Goal: Obtain resource: Obtain resource

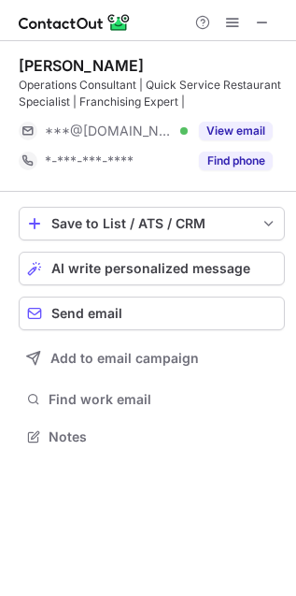
scroll to position [423, 296]
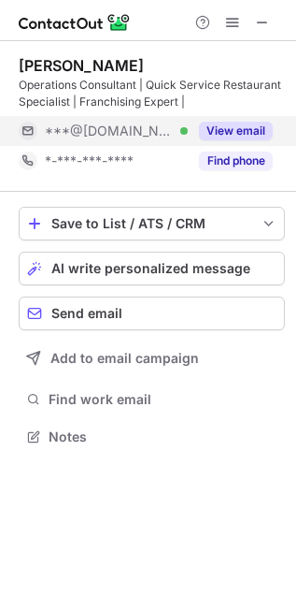
click at [257, 136] on button "View email" at bounding box center [236, 131] width 74 height 19
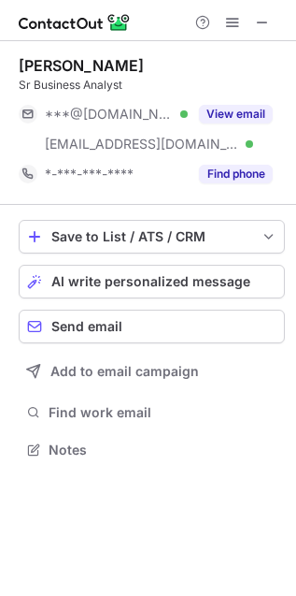
scroll to position [9, 9]
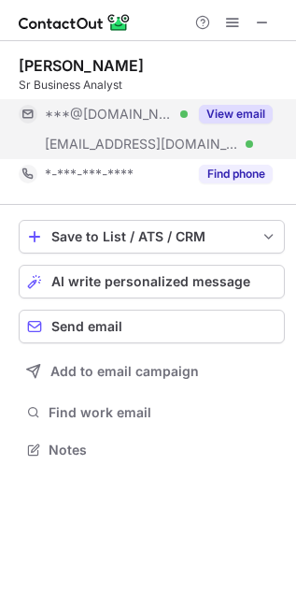
click at [223, 117] on button "View email" at bounding box center [236, 114] width 74 height 19
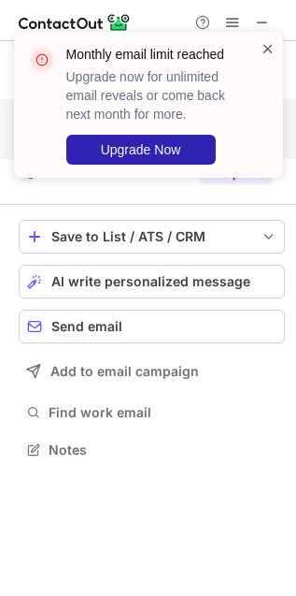
click at [267, 42] on span at bounding box center [268, 48] width 15 height 19
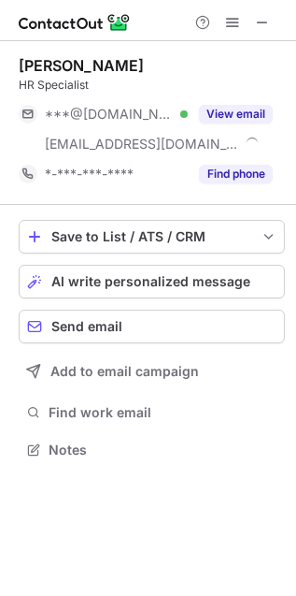
scroll to position [437, 296]
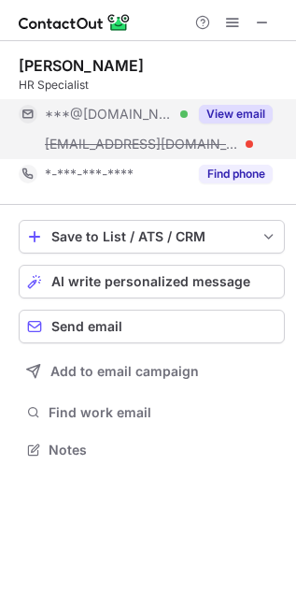
click at [250, 119] on button "View email" at bounding box center [236, 114] width 74 height 19
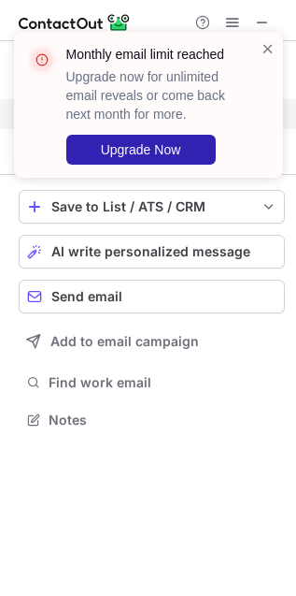
scroll to position [10, 9]
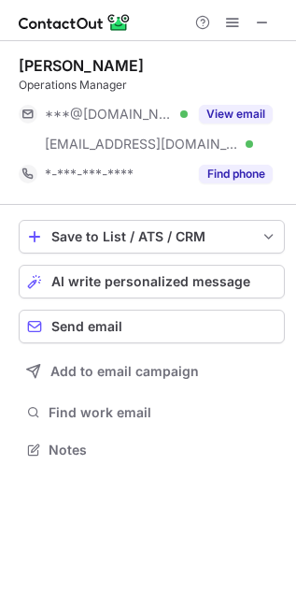
scroll to position [437, 296]
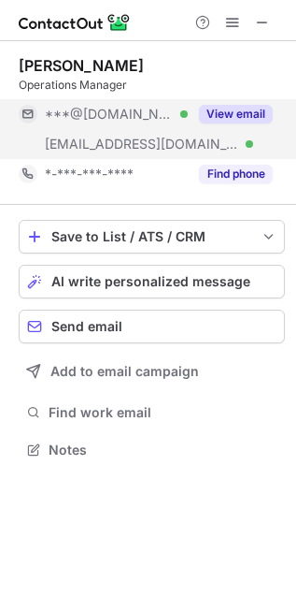
click at [252, 112] on button "View email" at bounding box center [236, 114] width 74 height 19
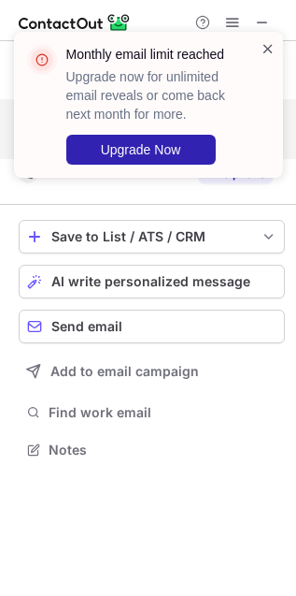
click at [266, 47] on span at bounding box center [268, 48] width 15 height 19
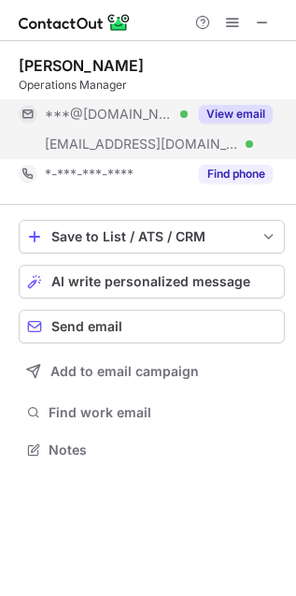
click at [266, 47] on span at bounding box center [268, 48] width 15 height 19
click at [262, 20] on span at bounding box center [262, 22] width 15 height 15
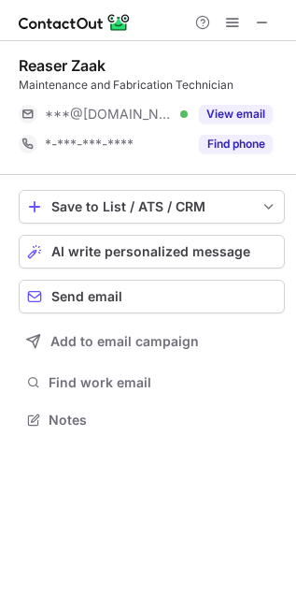
scroll to position [407, 296]
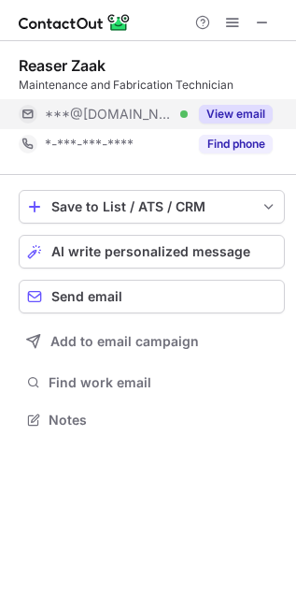
click at [234, 105] on button "View email" at bounding box center [236, 114] width 74 height 19
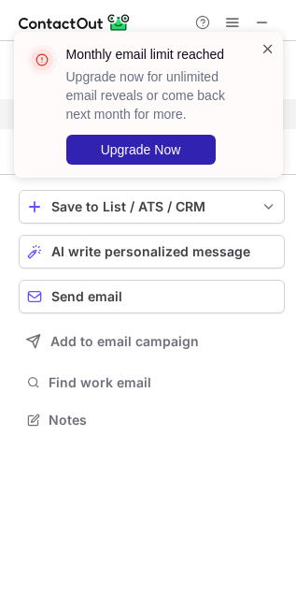
click at [264, 48] on span at bounding box center [268, 48] width 15 height 19
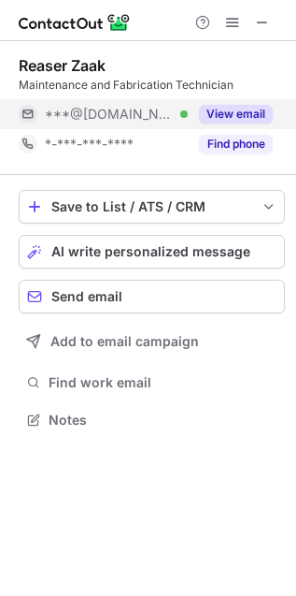
click at [251, 105] on button "View email" at bounding box center [236, 114] width 74 height 19
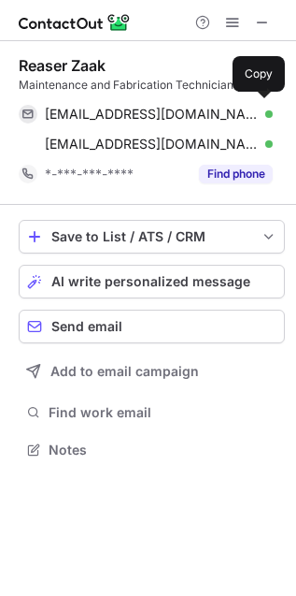
scroll to position [437, 296]
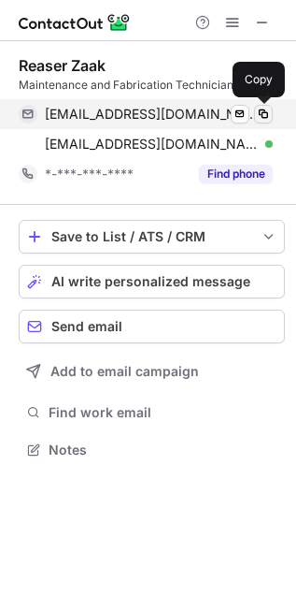
click at [264, 118] on span at bounding box center [263, 114] width 15 height 15
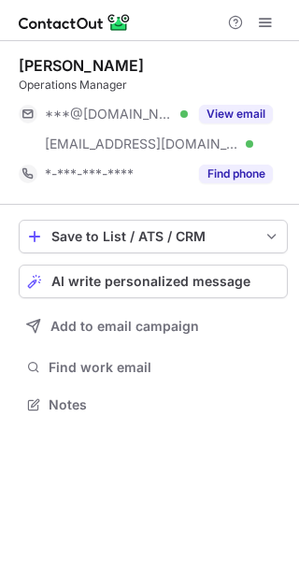
scroll to position [392, 299]
click at [265, 23] on span at bounding box center [265, 22] width 15 height 15
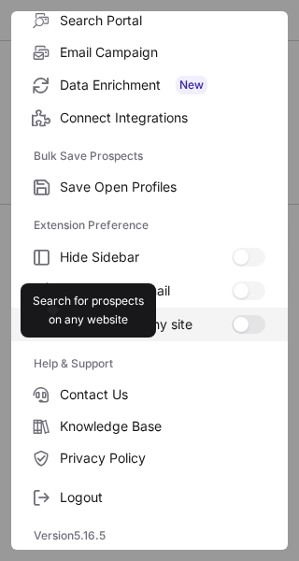
scroll to position [218, 0]
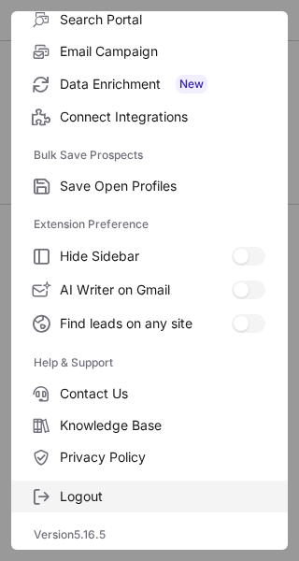
click at [126, 494] on span "Logout" at bounding box center [163, 496] width 206 height 17
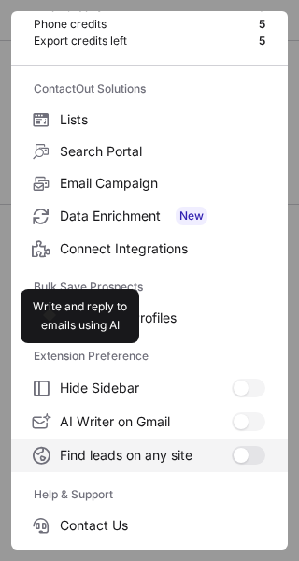
scroll to position [0, 0]
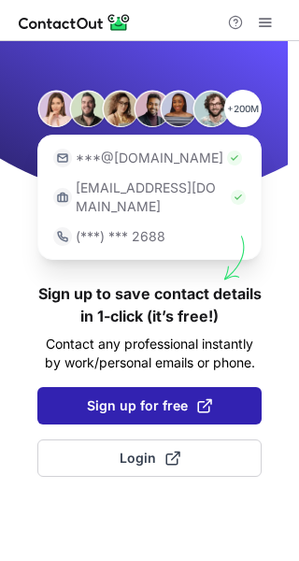
click at [150, 397] on button "Sign up for free" at bounding box center [149, 405] width 224 height 37
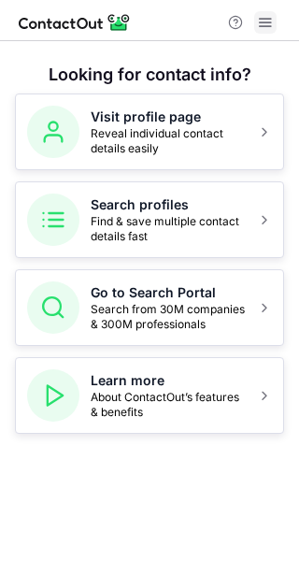
click at [254, 26] on button at bounding box center [265, 22] width 22 height 22
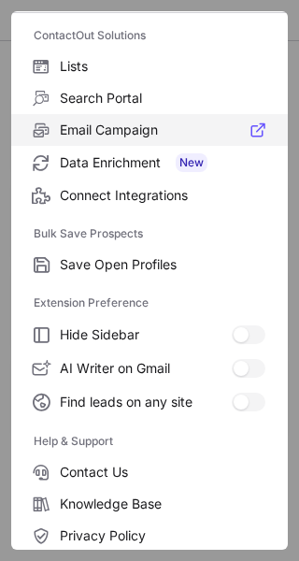
scroll to position [218, 0]
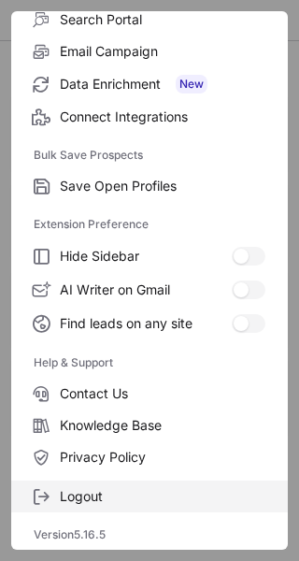
click at [110, 500] on span "Logout" at bounding box center [163, 496] width 206 height 17
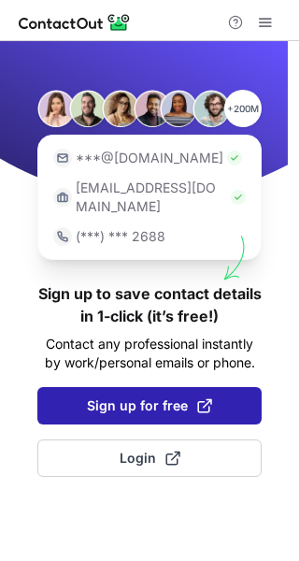
click at [161, 396] on span "Sign up for free" at bounding box center [149, 405] width 125 height 19
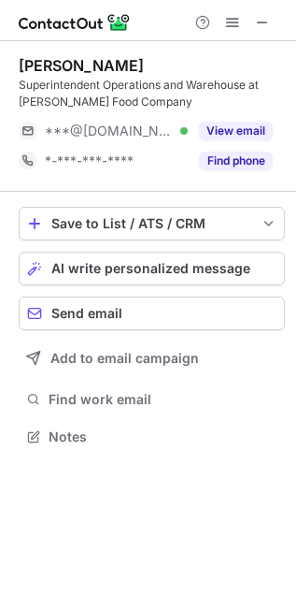
scroll to position [423, 296]
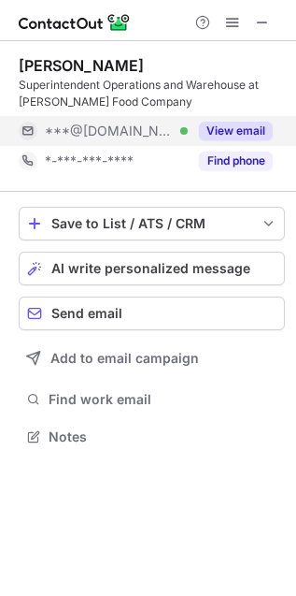
click at [239, 128] on button "View email" at bounding box center [236, 131] width 74 height 19
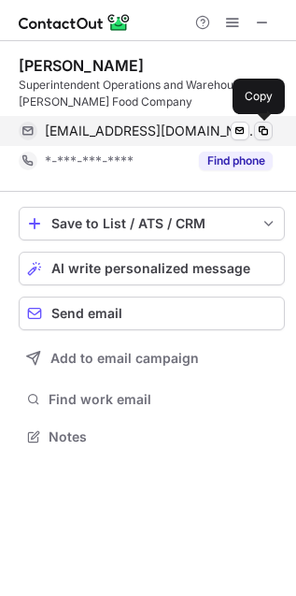
click at [262, 127] on span at bounding box center [263, 130] width 15 height 15
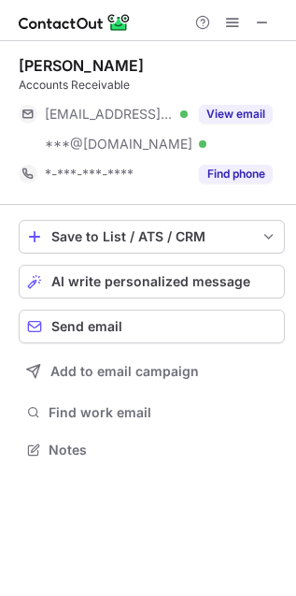
scroll to position [437, 296]
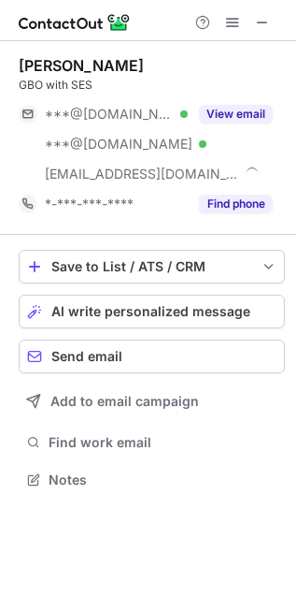
scroll to position [466, 296]
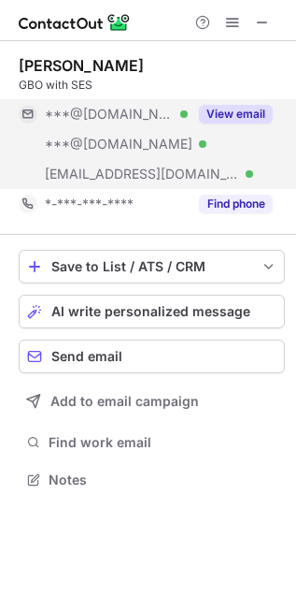
click at [234, 114] on button "View email" at bounding box center [236, 114] width 74 height 19
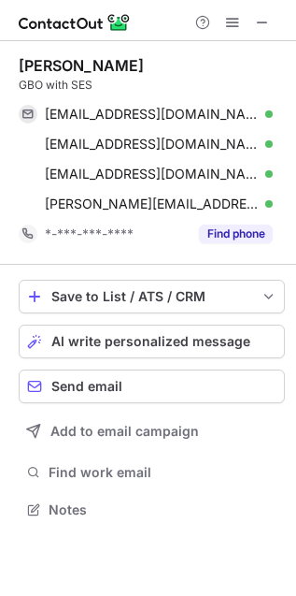
scroll to position [496, 296]
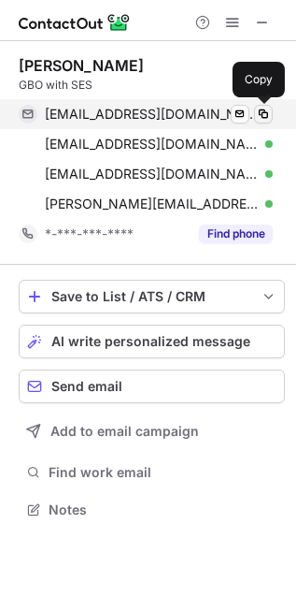
click at [262, 114] on span at bounding box center [263, 114] width 15 height 15
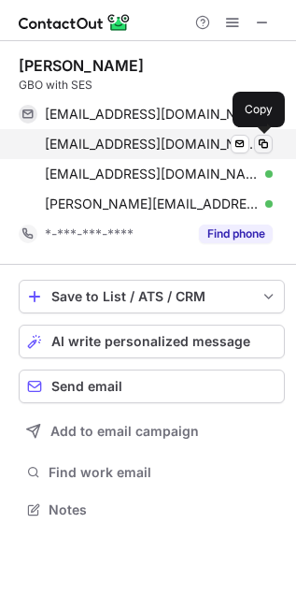
click at [272, 140] on button at bounding box center [263, 144] width 19 height 19
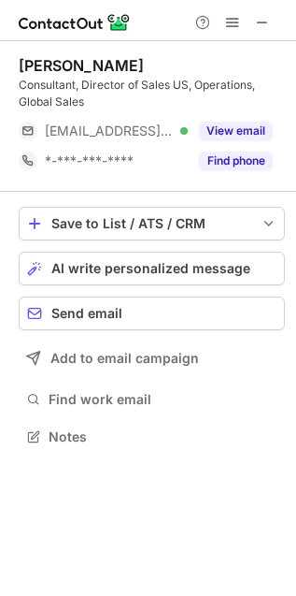
scroll to position [423, 296]
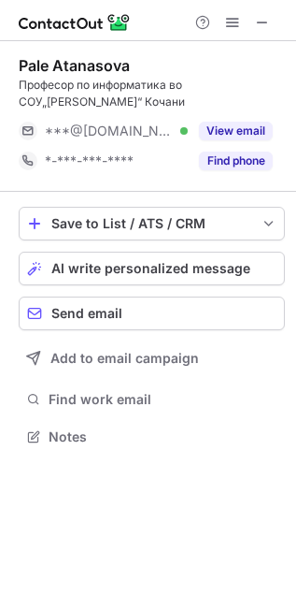
scroll to position [423, 296]
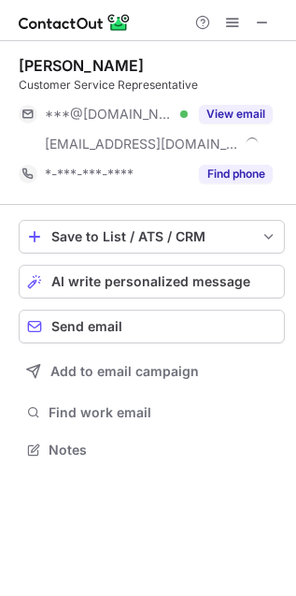
scroll to position [437, 296]
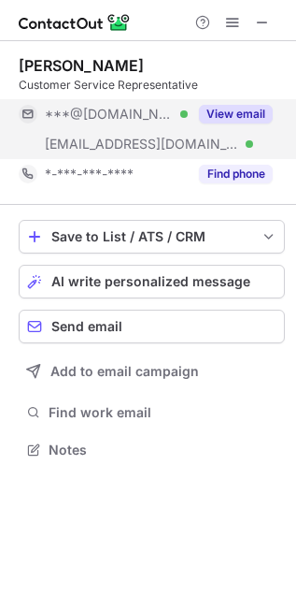
click at [241, 108] on button "View email" at bounding box center [236, 114] width 74 height 19
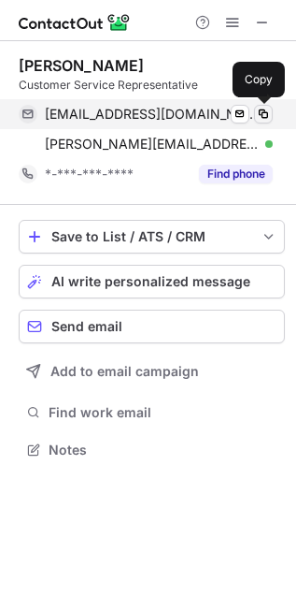
click at [261, 108] on span at bounding box center [263, 114] width 15 height 15
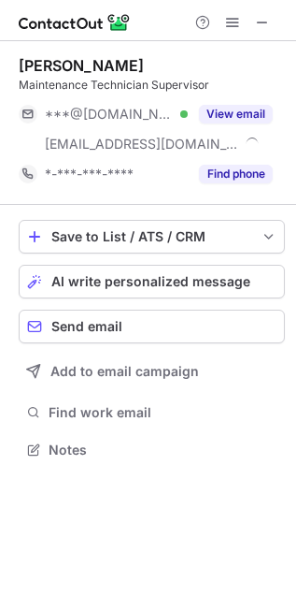
scroll to position [437, 296]
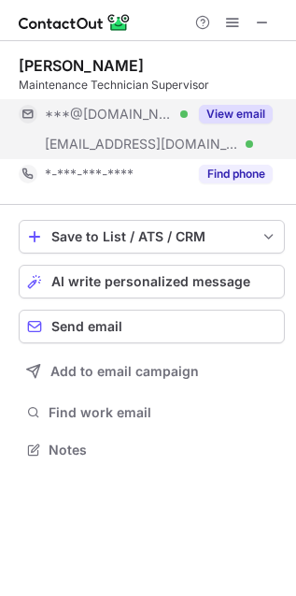
click at [243, 118] on button "View email" at bounding box center [236, 114] width 74 height 19
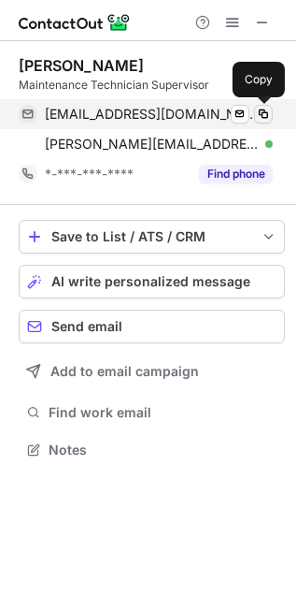
click at [260, 117] on span at bounding box center [263, 114] width 15 height 15
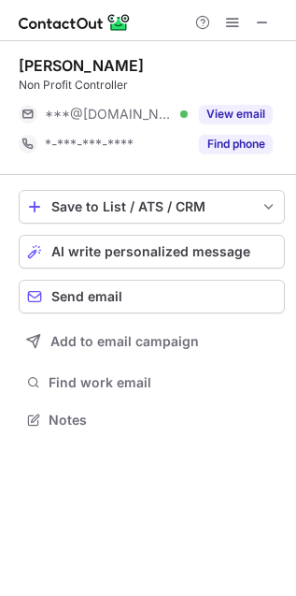
scroll to position [407, 296]
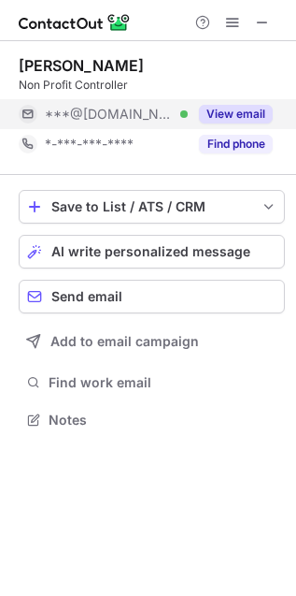
click at [259, 114] on button "View email" at bounding box center [236, 114] width 74 height 19
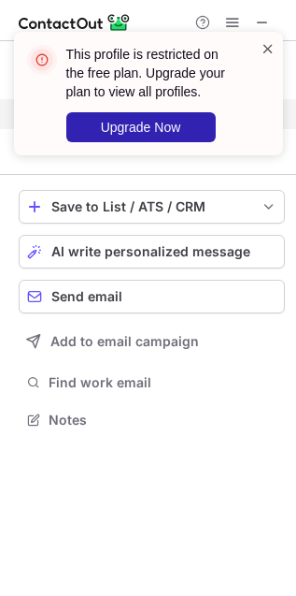
click at [262, 50] on span at bounding box center [268, 48] width 15 height 19
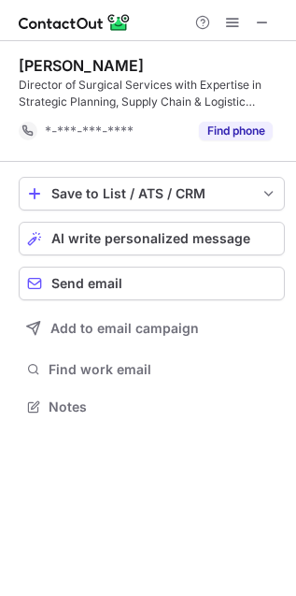
scroll to position [394, 296]
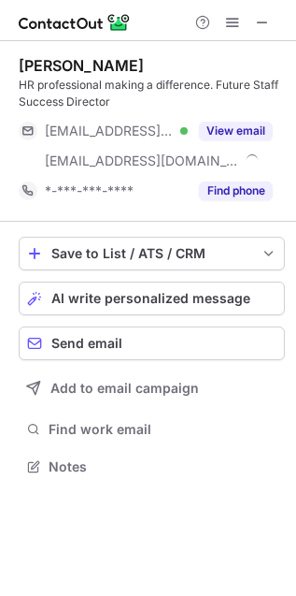
scroll to position [453, 296]
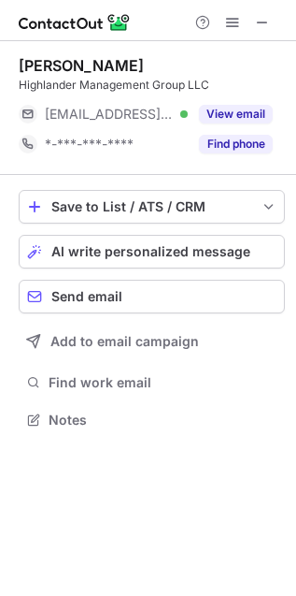
scroll to position [407, 296]
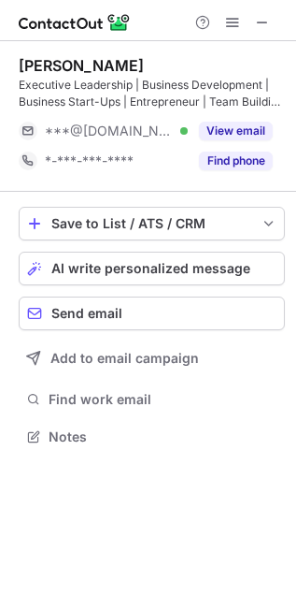
scroll to position [423, 296]
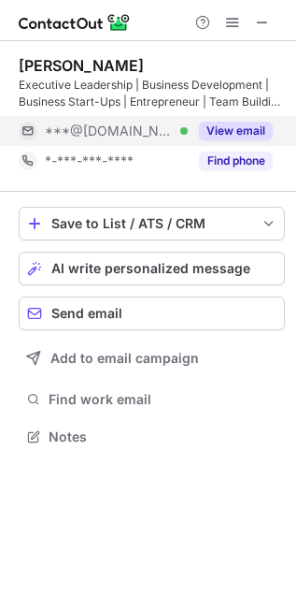
click at [231, 123] on button "View email" at bounding box center [236, 131] width 74 height 19
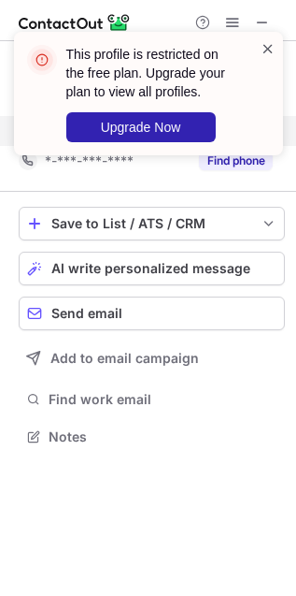
click at [269, 45] on span at bounding box center [268, 48] width 15 height 19
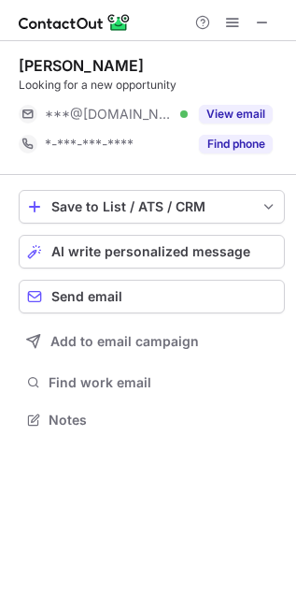
scroll to position [407, 296]
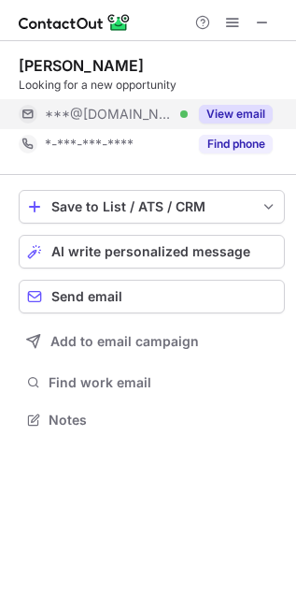
click at [246, 113] on button "View email" at bounding box center [236, 114] width 74 height 19
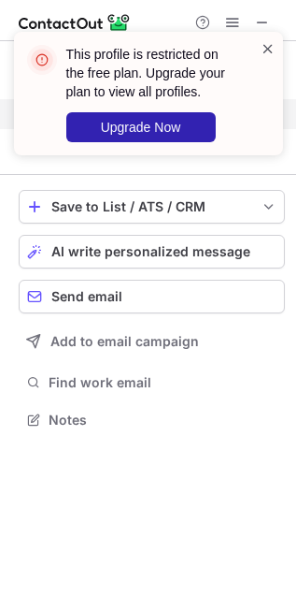
click at [266, 52] on span at bounding box center [268, 48] width 15 height 19
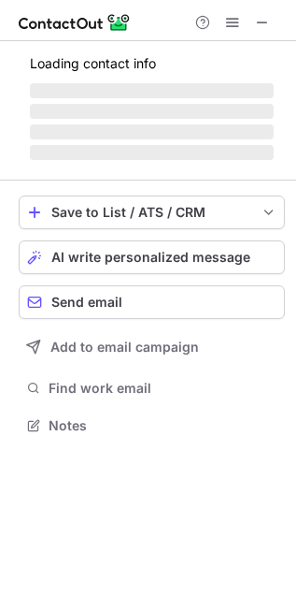
scroll to position [407, 296]
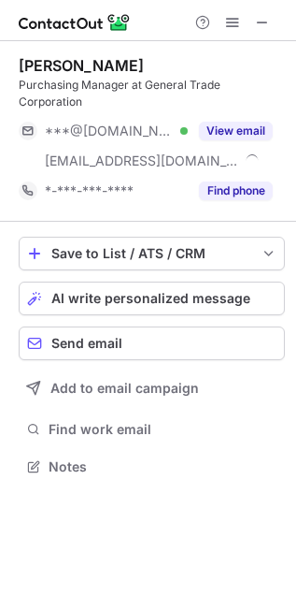
scroll to position [437, 296]
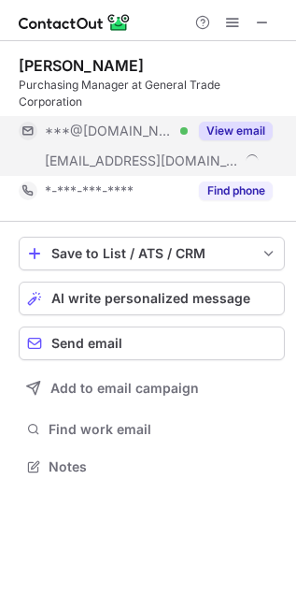
click at [238, 122] on button "View email" at bounding box center [236, 131] width 74 height 19
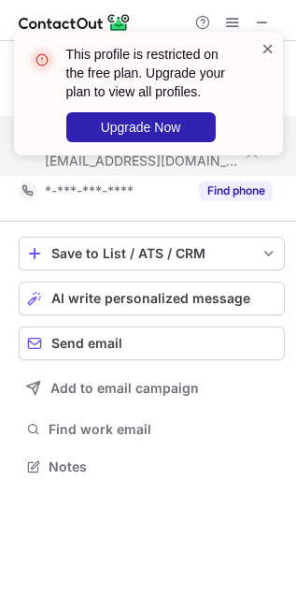
click at [268, 48] on span at bounding box center [268, 48] width 15 height 19
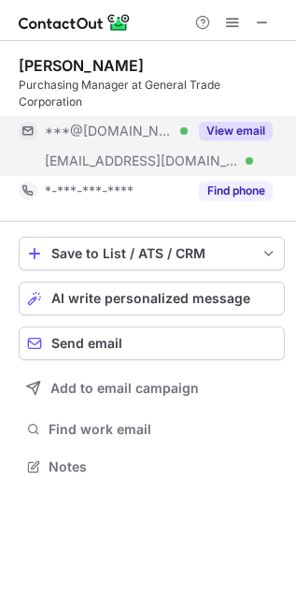
click at [238, 122] on button "View email" at bounding box center [236, 131] width 74 height 19
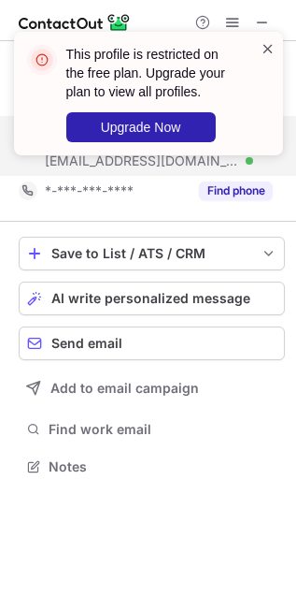
click at [265, 45] on span at bounding box center [268, 48] width 15 height 19
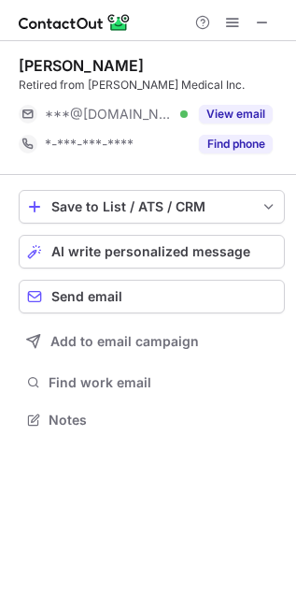
scroll to position [407, 296]
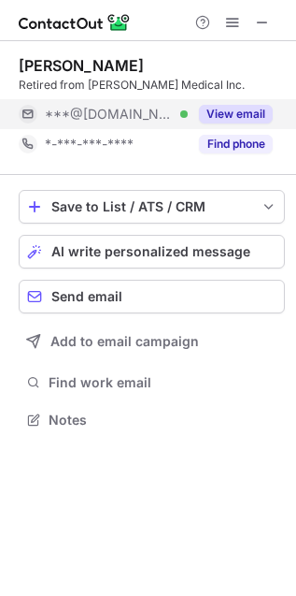
click at [224, 108] on button "View email" at bounding box center [236, 114] width 74 height 19
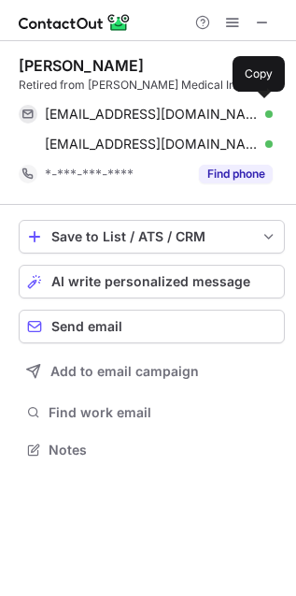
scroll to position [437, 296]
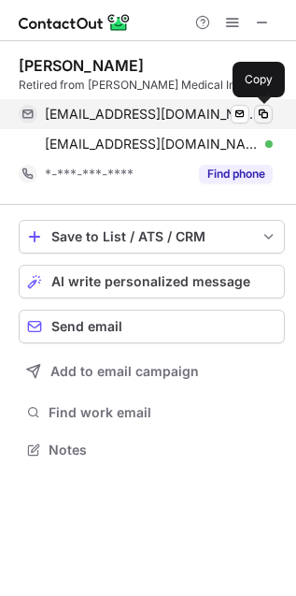
click at [264, 119] on span at bounding box center [263, 114] width 15 height 15
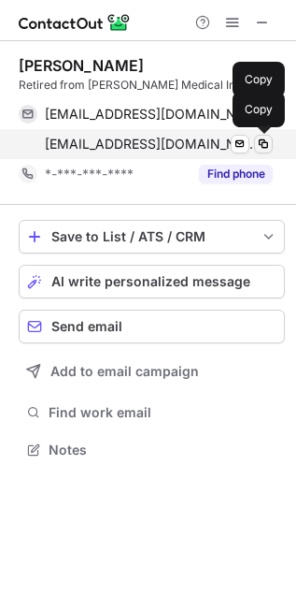
click at [264, 142] on span at bounding box center [263, 144] width 15 height 15
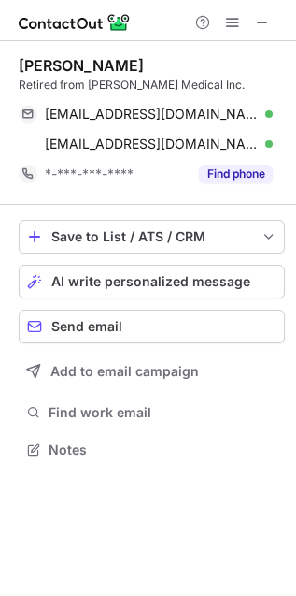
scroll to position [9, 9]
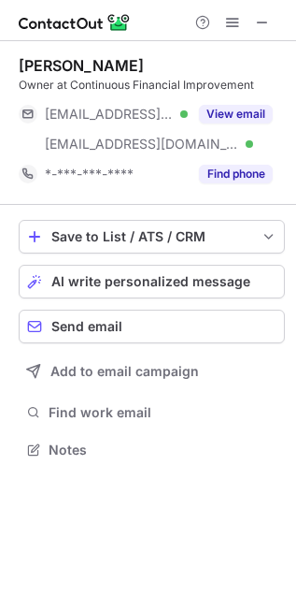
scroll to position [437, 296]
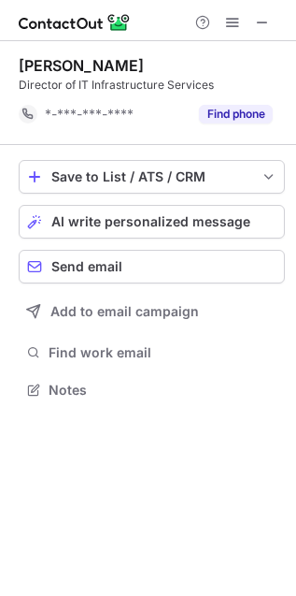
scroll to position [9, 9]
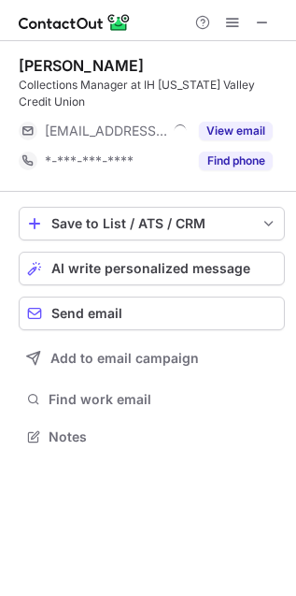
scroll to position [423, 296]
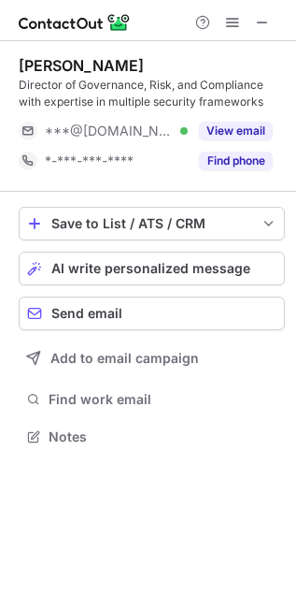
scroll to position [423, 296]
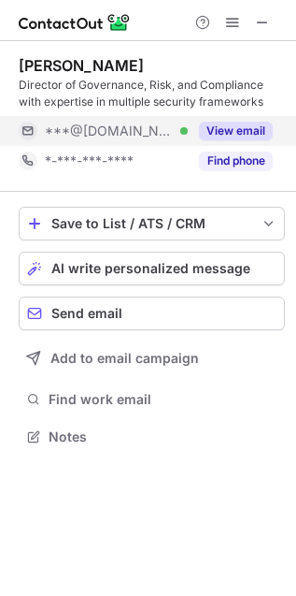
click at [241, 137] on button "View email" at bounding box center [236, 131] width 74 height 19
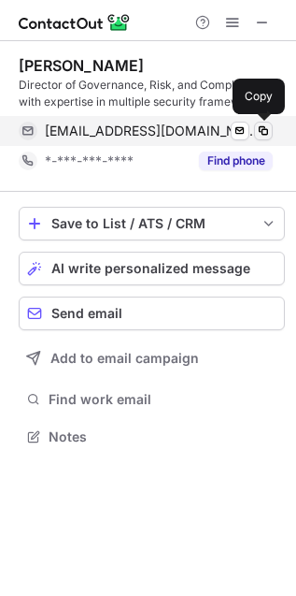
click at [260, 137] on span at bounding box center [263, 130] width 15 height 15
click at [260, 133] on span at bounding box center [263, 130] width 15 height 15
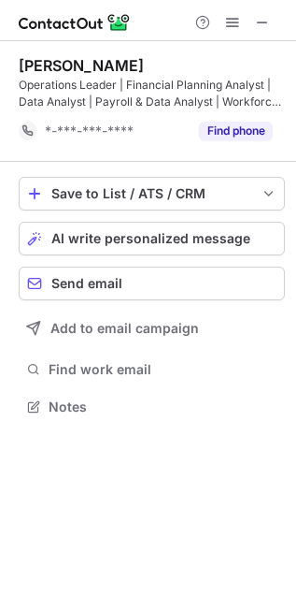
scroll to position [394, 296]
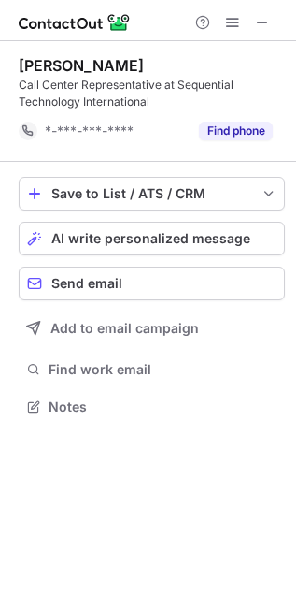
scroll to position [394, 296]
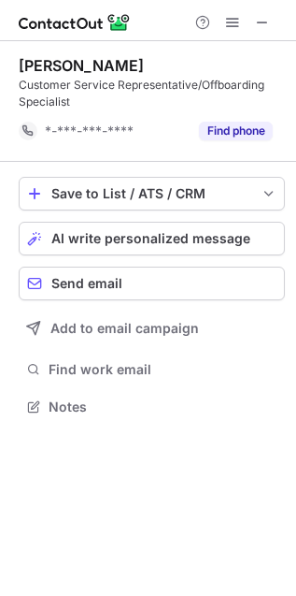
scroll to position [394, 296]
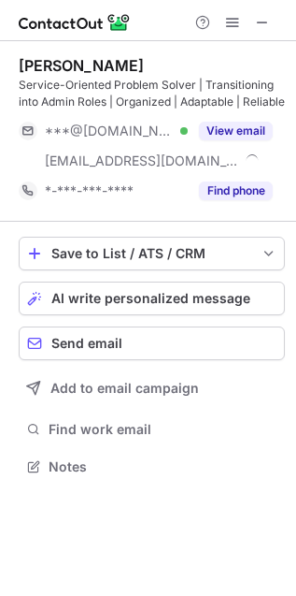
scroll to position [453, 296]
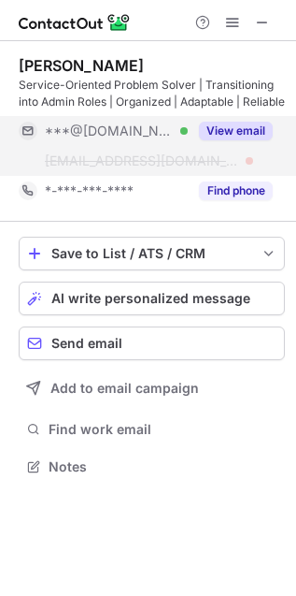
click at [250, 124] on button "View email" at bounding box center [236, 131] width 74 height 19
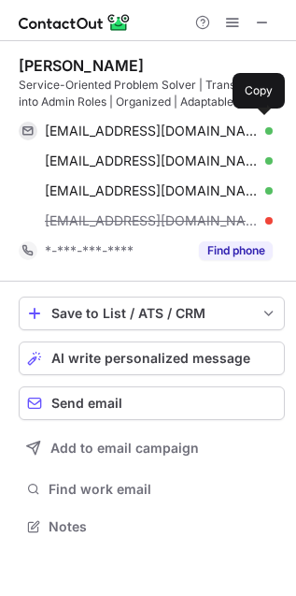
scroll to position [512, 296]
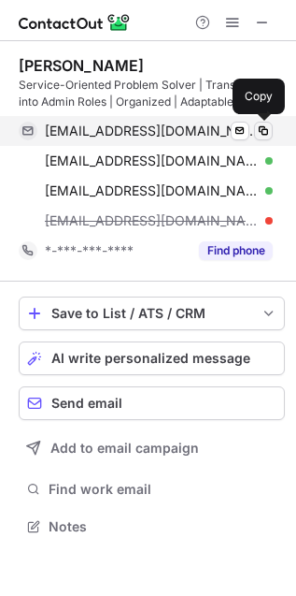
click at [263, 131] on span at bounding box center [263, 130] width 15 height 15
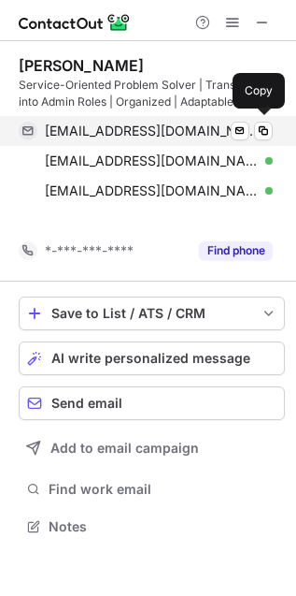
scroll to position [483, 296]
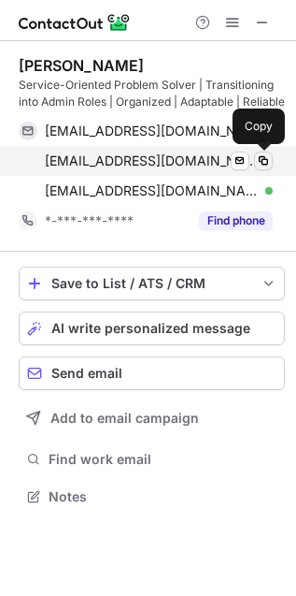
click at [259, 158] on span at bounding box center [263, 160] width 15 height 15
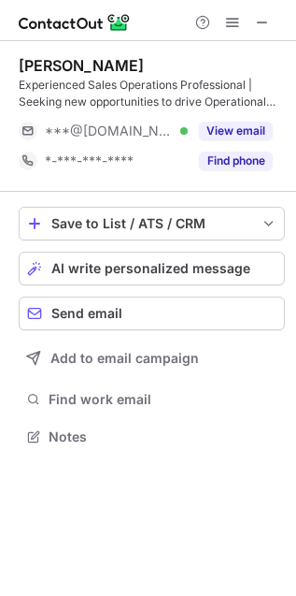
scroll to position [423, 296]
click at [270, 23] on span at bounding box center [262, 22] width 15 height 15
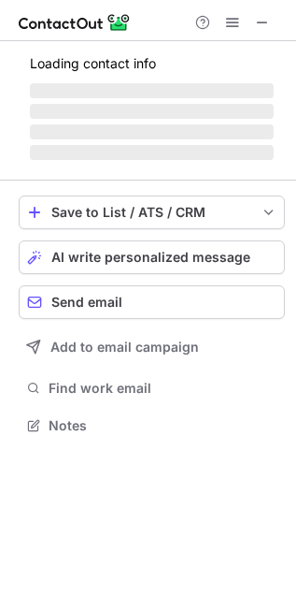
scroll to position [483, 296]
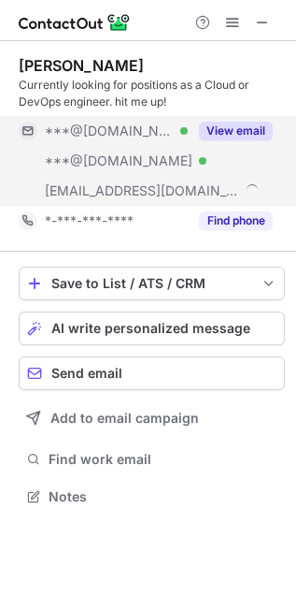
click at [242, 131] on button "View email" at bounding box center [236, 131] width 74 height 19
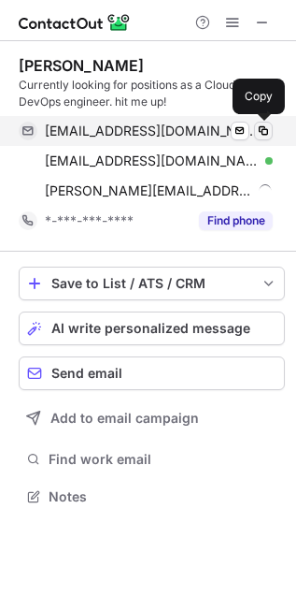
click at [261, 129] on span at bounding box center [263, 130] width 15 height 15
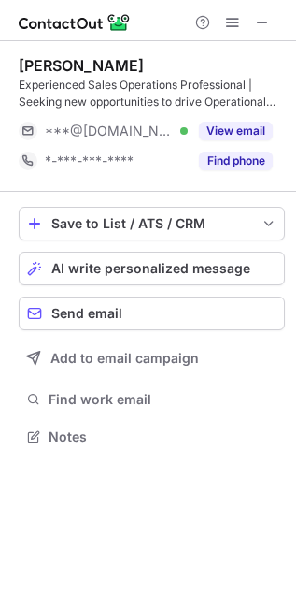
scroll to position [423, 296]
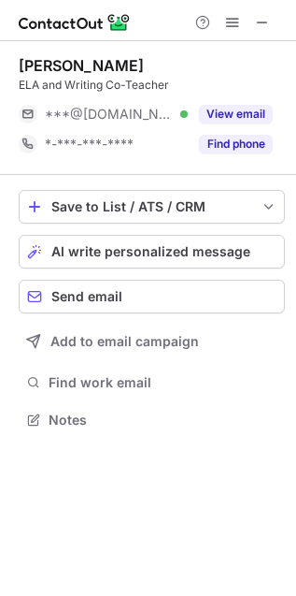
scroll to position [407, 296]
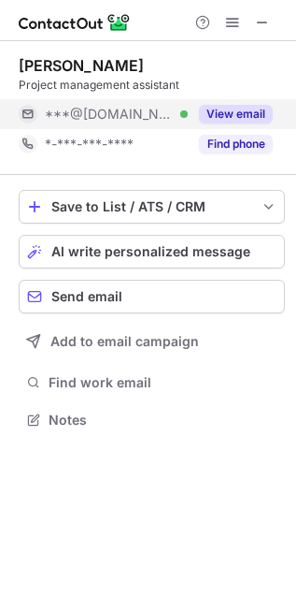
click at [266, 110] on button "View email" at bounding box center [236, 114] width 74 height 19
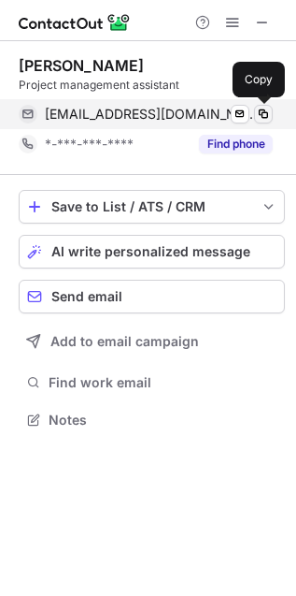
click at [265, 110] on span at bounding box center [263, 114] width 15 height 15
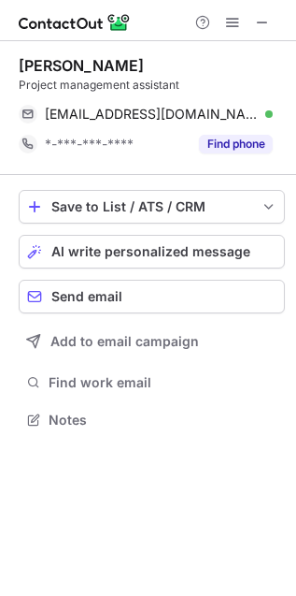
click at [185, 83] on div "Project management assistant" at bounding box center [152, 85] width 266 height 17
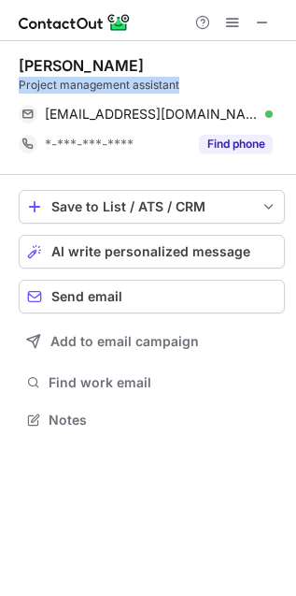
drag, startPoint x: 174, startPoint y: 84, endPoint x: 7, endPoint y: 87, distance: 167.4
click at [7, 87] on div "Melanie Green Project management assistant melaniegreen1961@gmail.com Verified …" at bounding box center [148, 244] width 296 height 407
copy div "Project management assistant"
